Goal: Task Accomplishment & Management: Manage account settings

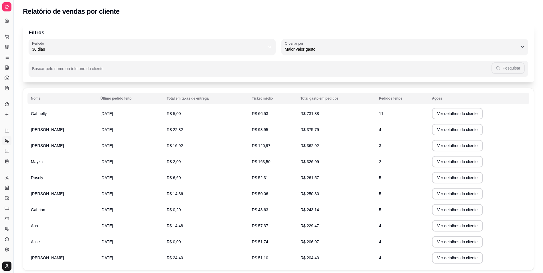
select select "30"
select select "HIGHEST_TOTAL_SPENT_WITH_ORDERS"
click at [12, 95] on button "Toggle Sidebar" at bounding box center [13, 136] width 5 height 273
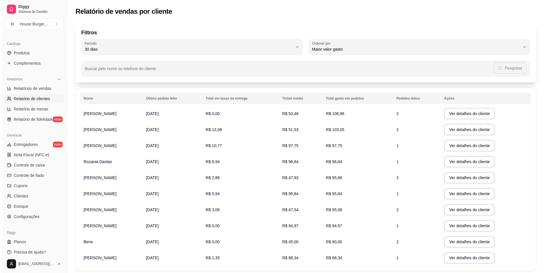
scroll to position [139, 0]
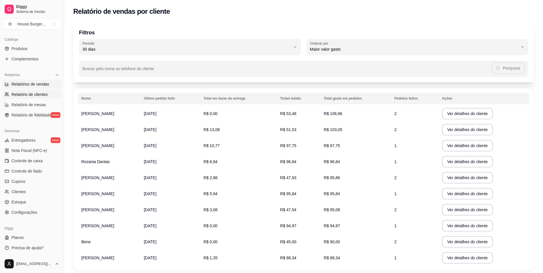
click at [27, 86] on span "Relatórios de vendas" at bounding box center [30, 84] width 38 height 6
select select "ALL"
select select "0"
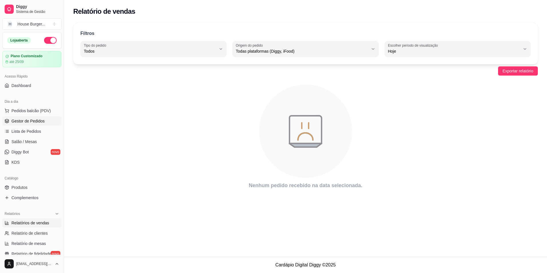
drag, startPoint x: 33, startPoint y: 121, endPoint x: 37, endPoint y: 120, distance: 4.4
click at [33, 121] on span "Gestor de Pedidos" at bounding box center [27, 121] width 33 height 6
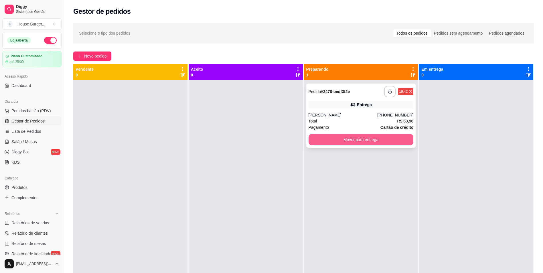
click at [390, 142] on button "Mover para entrega" at bounding box center [360, 139] width 105 height 11
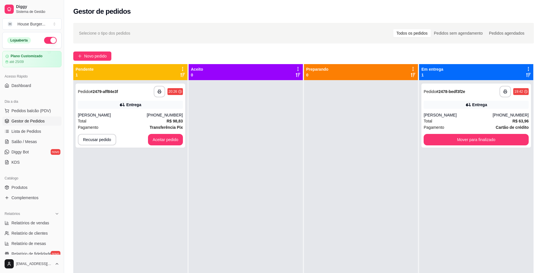
scroll to position [16, 0]
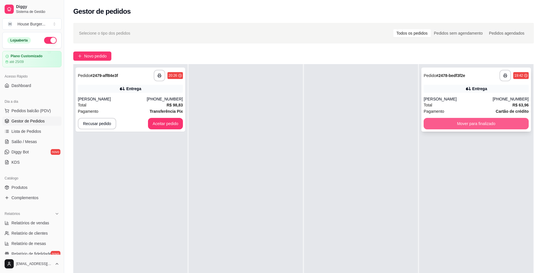
click at [456, 123] on button "Mover para finalizado" at bounding box center [475, 123] width 105 height 11
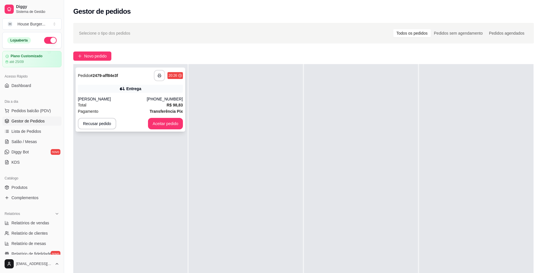
click at [156, 75] on button "button" at bounding box center [159, 75] width 11 height 11
click at [163, 121] on button "Aceitar pedido" at bounding box center [165, 123] width 35 height 11
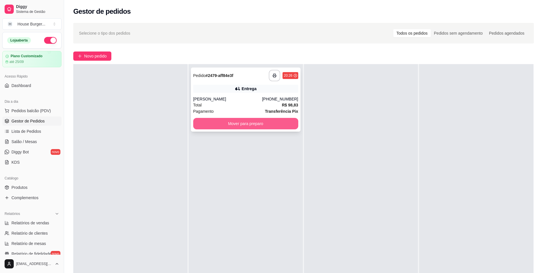
click at [211, 123] on button "Mover para preparo" at bounding box center [245, 123] width 105 height 11
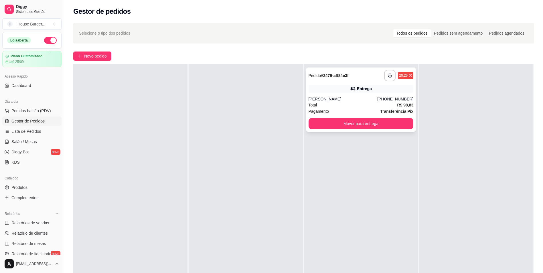
click at [346, 88] on div "Entrega" at bounding box center [360, 89] width 105 height 8
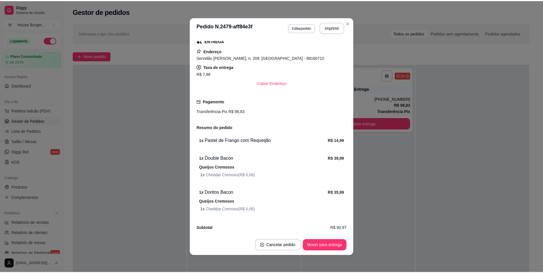
scroll to position [98, 0]
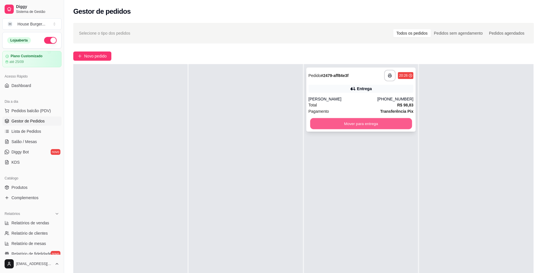
click at [362, 122] on button "Mover para entrega" at bounding box center [361, 123] width 102 height 11
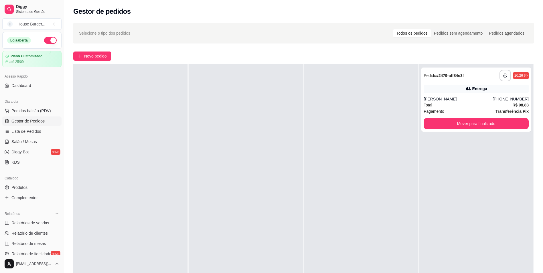
scroll to position [87, 0]
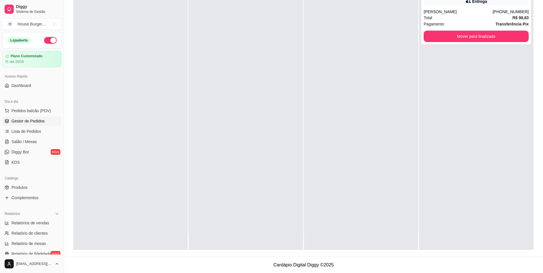
drag, startPoint x: 337, startPoint y: 146, endPoint x: 305, endPoint y: 201, distance: 63.8
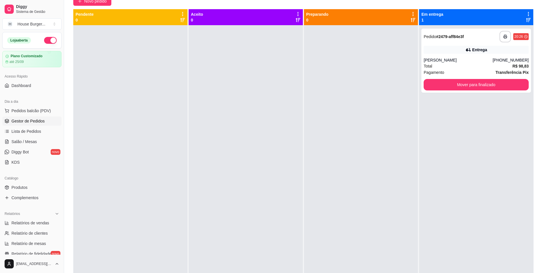
scroll to position [30, 0]
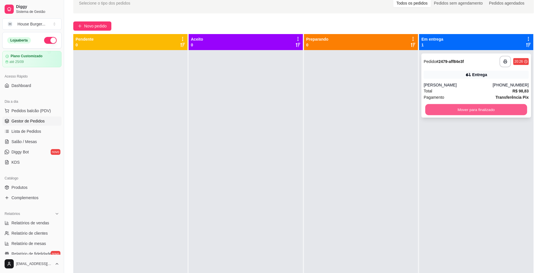
click at [434, 107] on button "Mover para finalizado" at bounding box center [476, 109] width 102 height 11
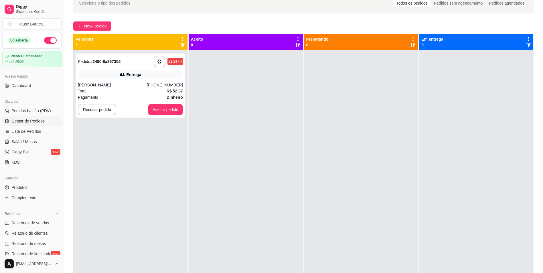
scroll to position [16, 0]
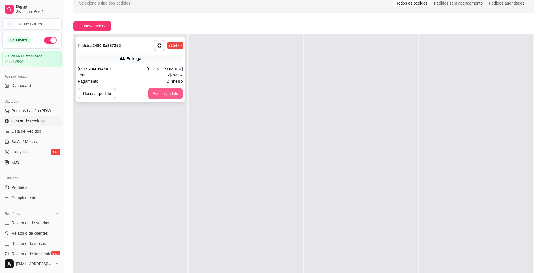
click at [171, 92] on button "Aceitar pedido" at bounding box center [165, 93] width 35 height 11
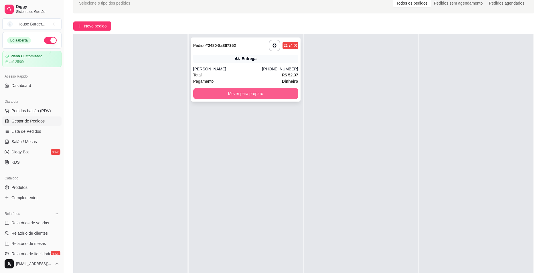
click at [221, 93] on button "Mover para preparo" at bounding box center [245, 93] width 105 height 11
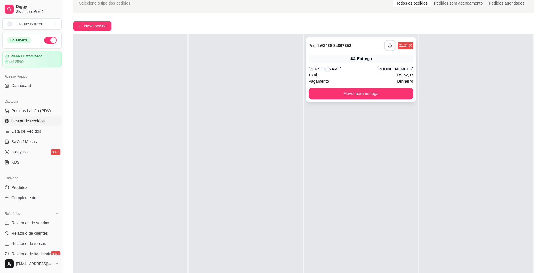
click at [385, 42] on button "button" at bounding box center [389, 45] width 11 height 11
click at [42, 242] on span "Relatório de mesas" at bounding box center [28, 244] width 35 height 6
select select "TOTAL_OF_ORDERS"
select select "7"
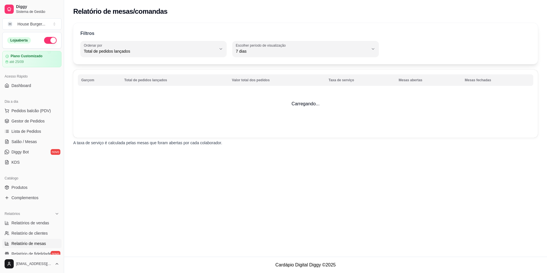
click at [111, 223] on div "Relatório de mesas/comandas Filtros TOTAL_OF_ORDERS Ordenar por Total de pedido…" at bounding box center [305, 128] width 483 height 257
click at [32, 123] on span "Gestor de Pedidos" at bounding box center [27, 121] width 33 height 6
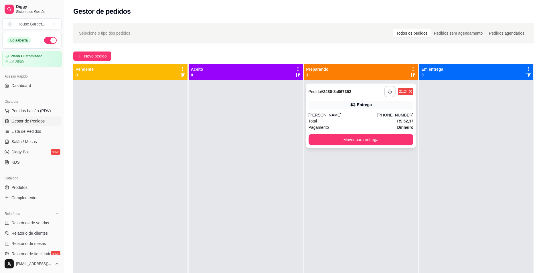
click at [391, 95] on button "button" at bounding box center [389, 91] width 11 height 11
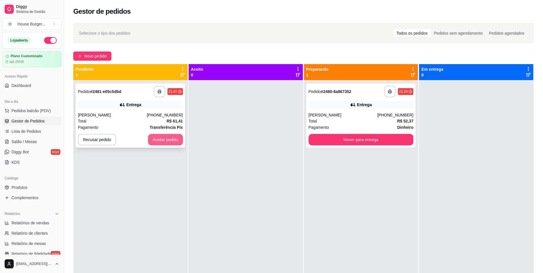
click at [166, 143] on button "Aceitar pedido" at bounding box center [165, 139] width 35 height 11
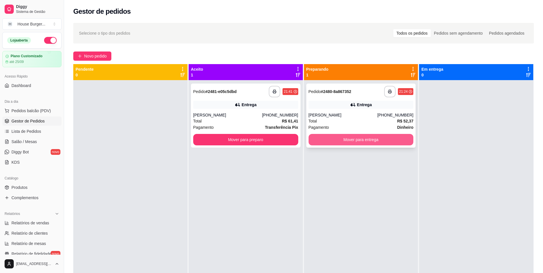
click at [324, 143] on button "Mover para entrega" at bounding box center [360, 139] width 105 height 11
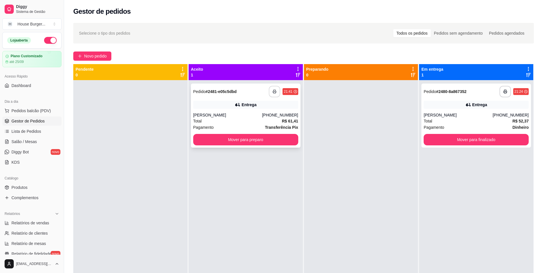
click at [272, 93] on icon "button" at bounding box center [274, 92] width 4 height 4
click at [278, 137] on button "Mover para preparo" at bounding box center [245, 139] width 105 height 11
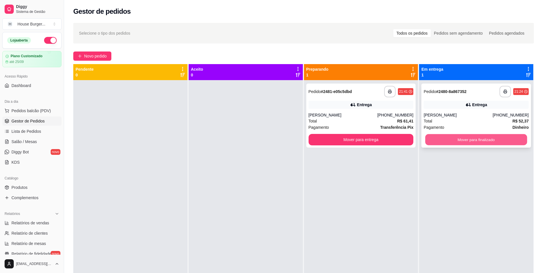
click at [483, 142] on button "Mover para finalizado" at bounding box center [476, 139] width 102 height 11
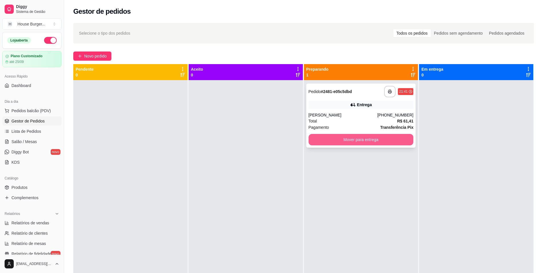
click at [374, 139] on button "Mover para entrega" at bounding box center [360, 139] width 105 height 11
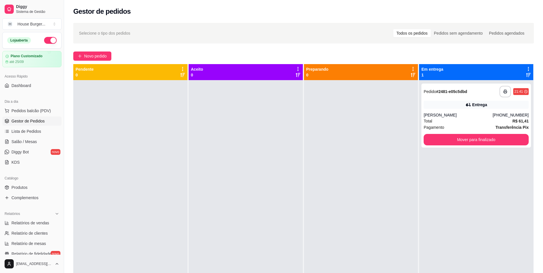
click at [449, 115] on div "[PERSON_NAME]" at bounding box center [457, 115] width 69 height 6
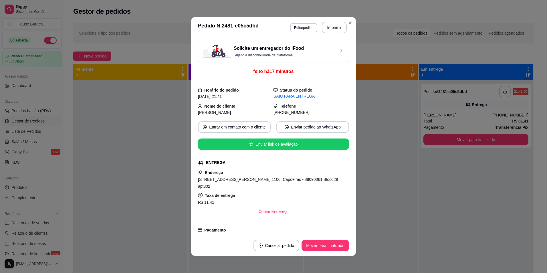
scroll to position [29, 0]
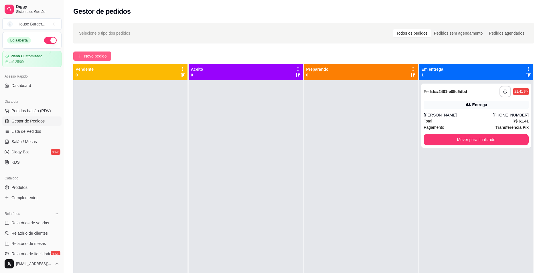
click at [86, 57] on span "Novo pedido" at bounding box center [95, 56] width 23 height 6
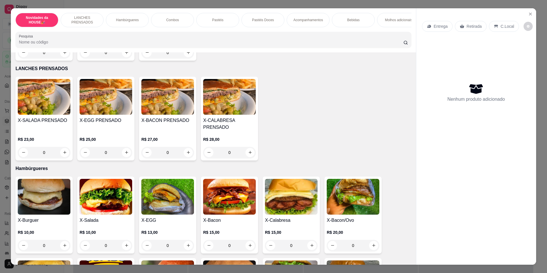
scroll to position [114, 0]
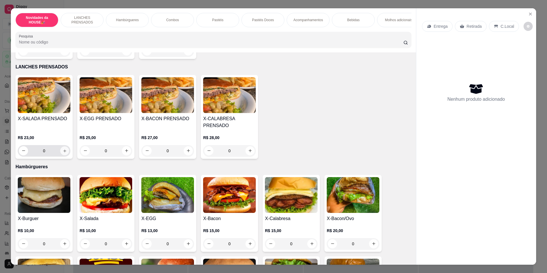
click at [63, 153] on icon "increase-product-quantity" at bounding box center [65, 150] width 4 height 4
type input "1"
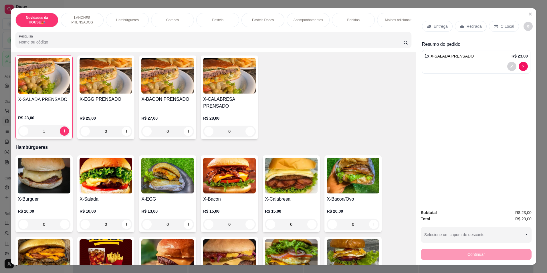
scroll to position [172, 0]
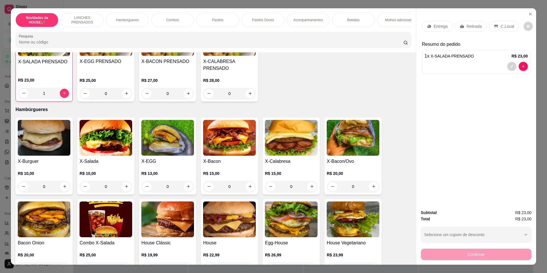
click at [62, 191] on div "0" at bounding box center [44, 186] width 53 height 11
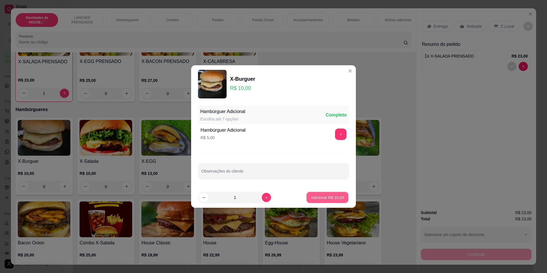
click at [306, 195] on div "Adicionar R$ 10,00" at bounding box center [327, 197] width 43 height 11
click at [318, 195] on p "Adicionar R$ 10,00" at bounding box center [327, 198] width 34 height 6
type input "1"
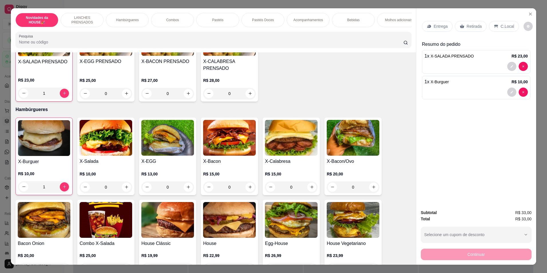
click at [351, 22] on p "Bebidas" at bounding box center [353, 20] width 12 height 5
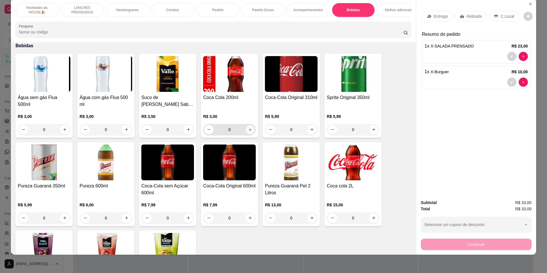
click at [249, 131] on icon "increase-product-quantity" at bounding box center [250, 129] width 3 height 3
type input "1"
click at [469, 16] on p "Retirada" at bounding box center [474, 16] width 15 height 6
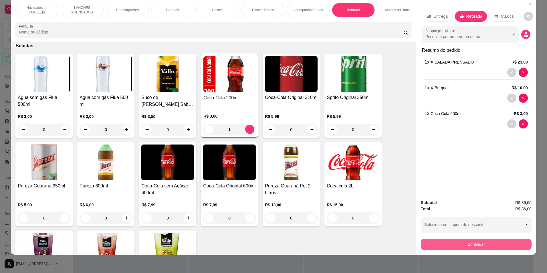
click at [428, 243] on button "Continuar" at bounding box center [476, 244] width 111 height 11
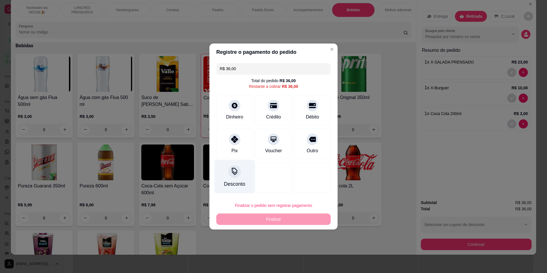
click at [236, 180] on div "Desconto" at bounding box center [234, 183] width 21 height 7
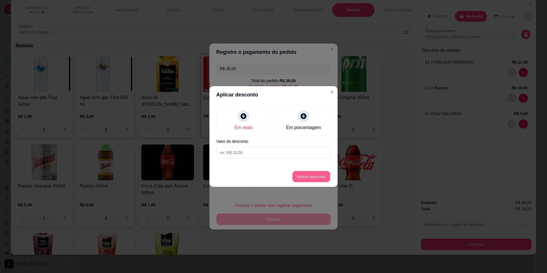
click at [299, 178] on button "Aplicar desconto" at bounding box center [311, 176] width 37 height 11
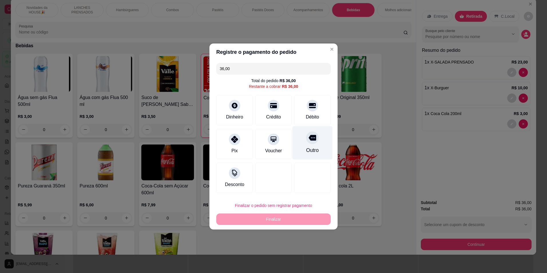
click at [310, 149] on div "Outro" at bounding box center [312, 149] width 13 height 7
type input "R$ 0,00"
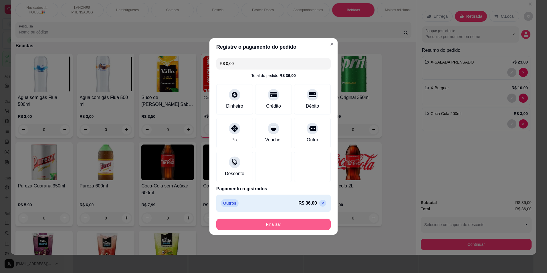
click at [275, 223] on button "Finalizar" at bounding box center [273, 224] width 114 height 11
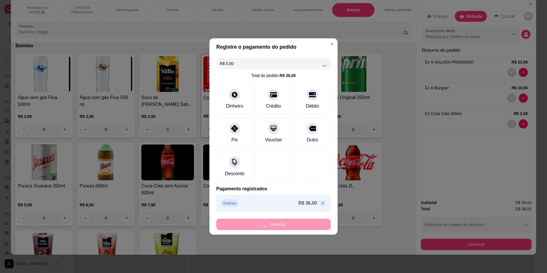
type input "0"
type input "-R$ 36,00"
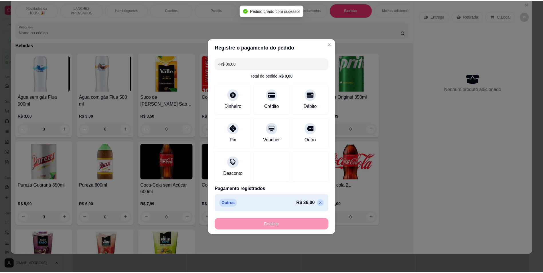
scroll to position [1051, 0]
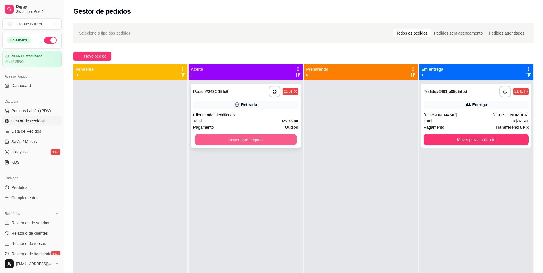
click at [260, 136] on button "Mover para preparo" at bounding box center [246, 139] width 102 height 11
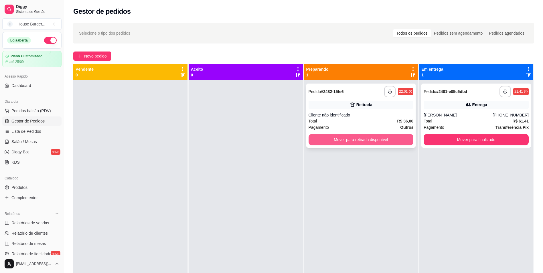
click at [341, 137] on button "Mover para retirada disponível" at bounding box center [360, 139] width 105 height 11
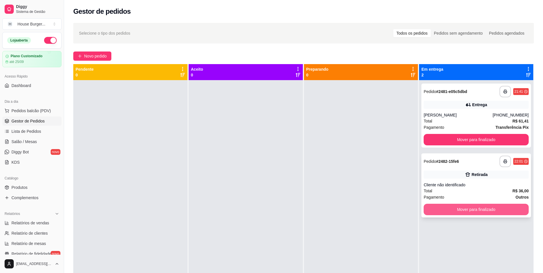
click at [426, 209] on button "Mover para finalizado" at bounding box center [475, 209] width 105 height 11
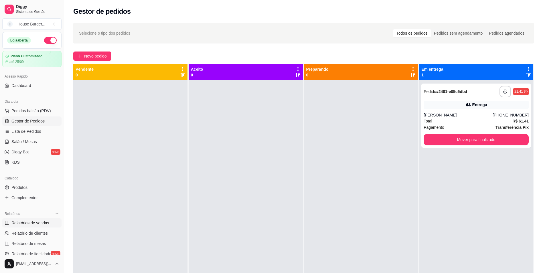
click at [8, 224] on icon at bounding box center [7, 223] width 5 height 5
select select "ALL"
select select "0"
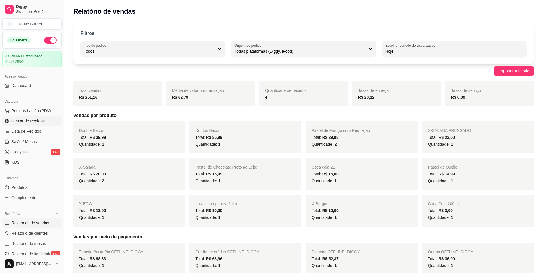
click at [14, 123] on span "Gestor de Pedidos" at bounding box center [27, 121] width 33 height 6
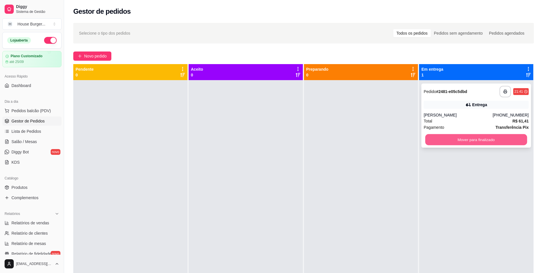
click at [456, 141] on button "Mover para finalizado" at bounding box center [476, 139] width 102 height 11
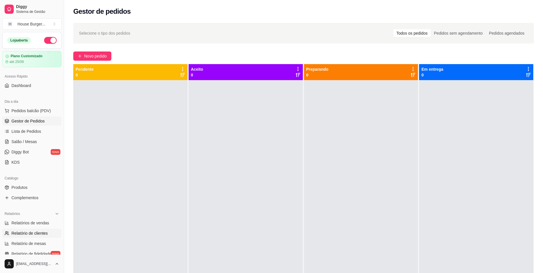
click at [34, 233] on span "Relatório de clientes" at bounding box center [29, 233] width 36 height 6
select select "30"
select select "HIGHEST_TOTAL_SPENT_WITH_ORDERS"
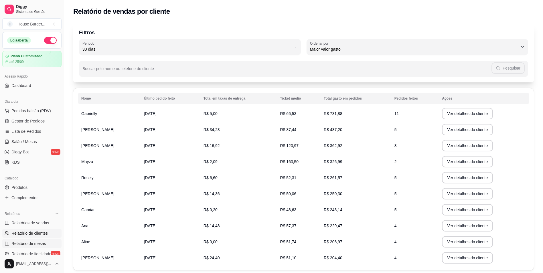
click at [34, 245] on span "Relatório de mesas" at bounding box center [28, 244] width 35 height 6
select select "TOTAL_OF_ORDERS"
select select "7"
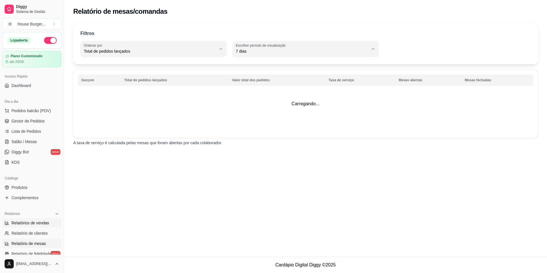
click at [34, 226] on link "Relatórios de vendas" at bounding box center [31, 222] width 59 height 9
select select "ALL"
select select "0"
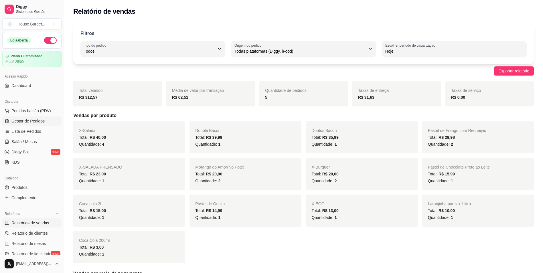
click at [21, 122] on span "Gestor de Pedidos" at bounding box center [27, 121] width 33 height 6
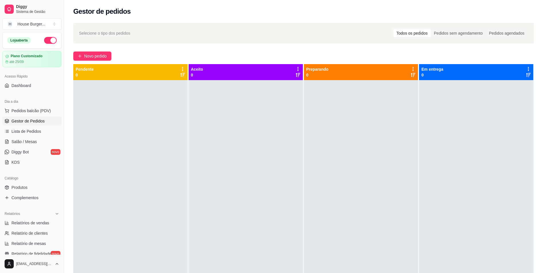
click at [44, 40] on button "button" at bounding box center [50, 40] width 13 height 7
